Goal: Information Seeking & Learning: Learn about a topic

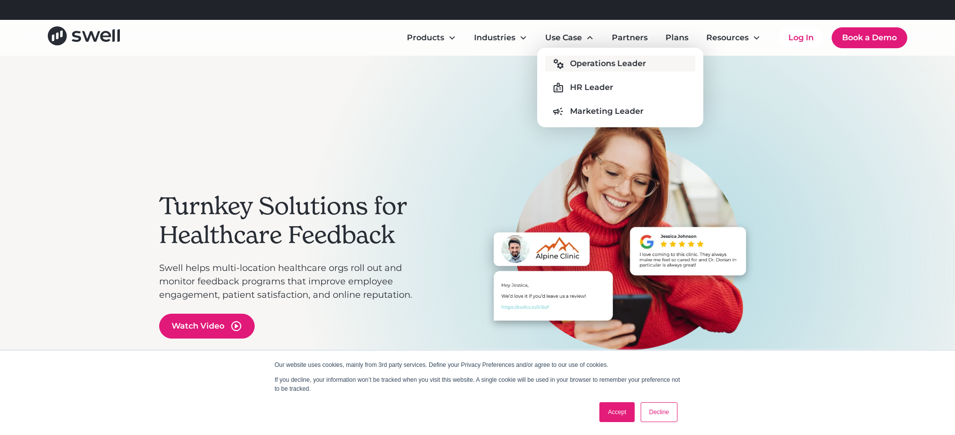
click at [579, 62] on div "Operations Leader" at bounding box center [608, 64] width 76 height 12
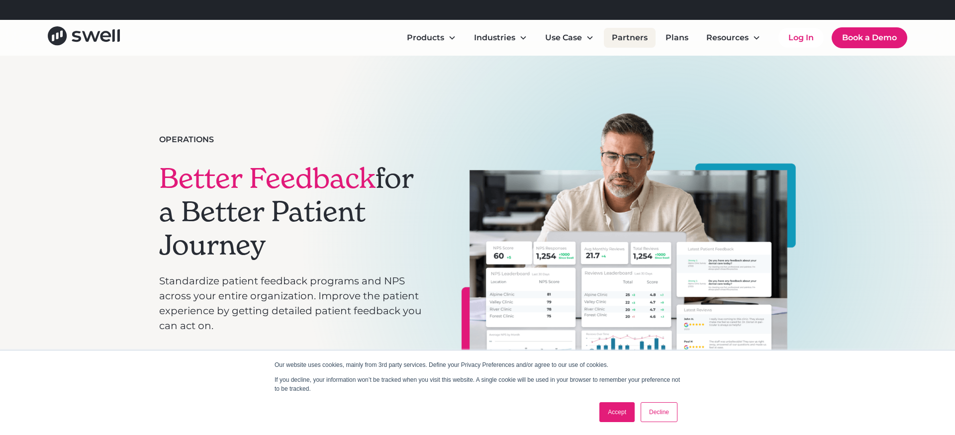
click at [626, 43] on link "Partners" at bounding box center [630, 38] width 52 height 20
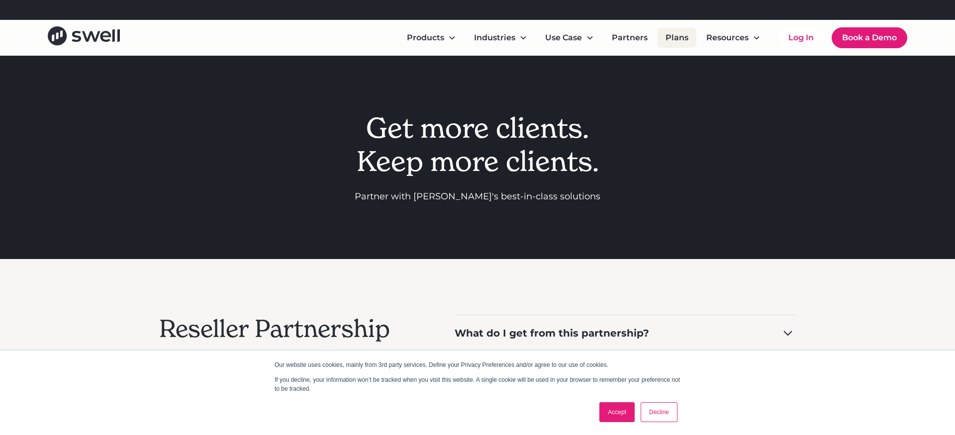
click at [693, 40] on link "Plans" at bounding box center [677, 38] width 39 height 20
